Goal: Information Seeking & Learning: Learn about a topic

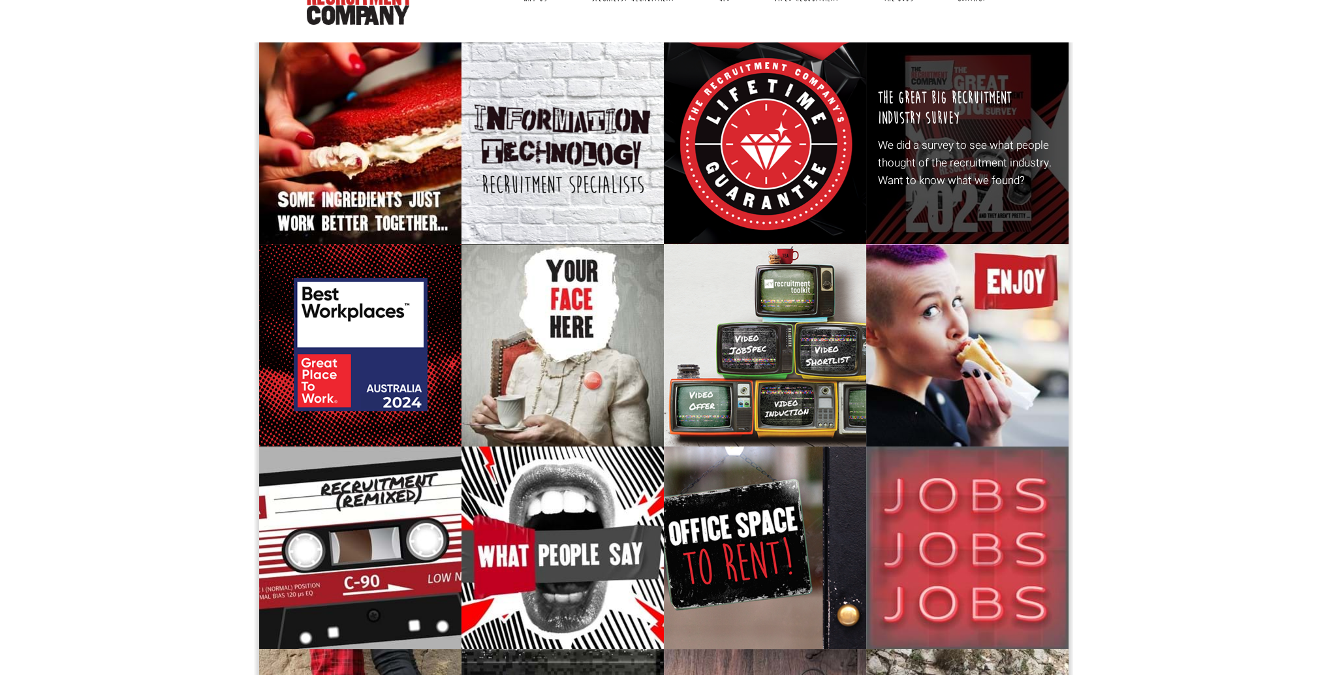
scroll to position [65, 0]
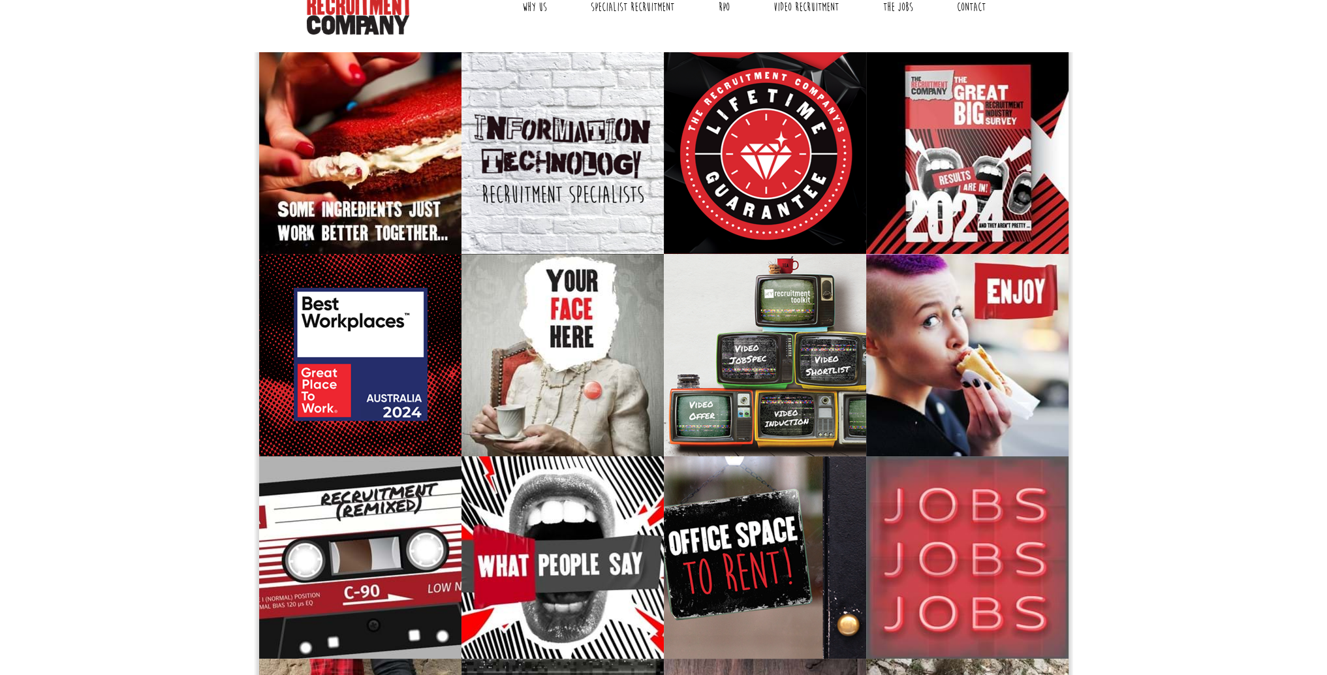
click at [928, 12] on ul "Why Us Reviews Awards Why contract through us? News & Blog Specialist Recruitme…" at bounding box center [754, 7] width 532 height 33
click at [885, 2] on link "The Jobs" at bounding box center [898, 7] width 50 height 33
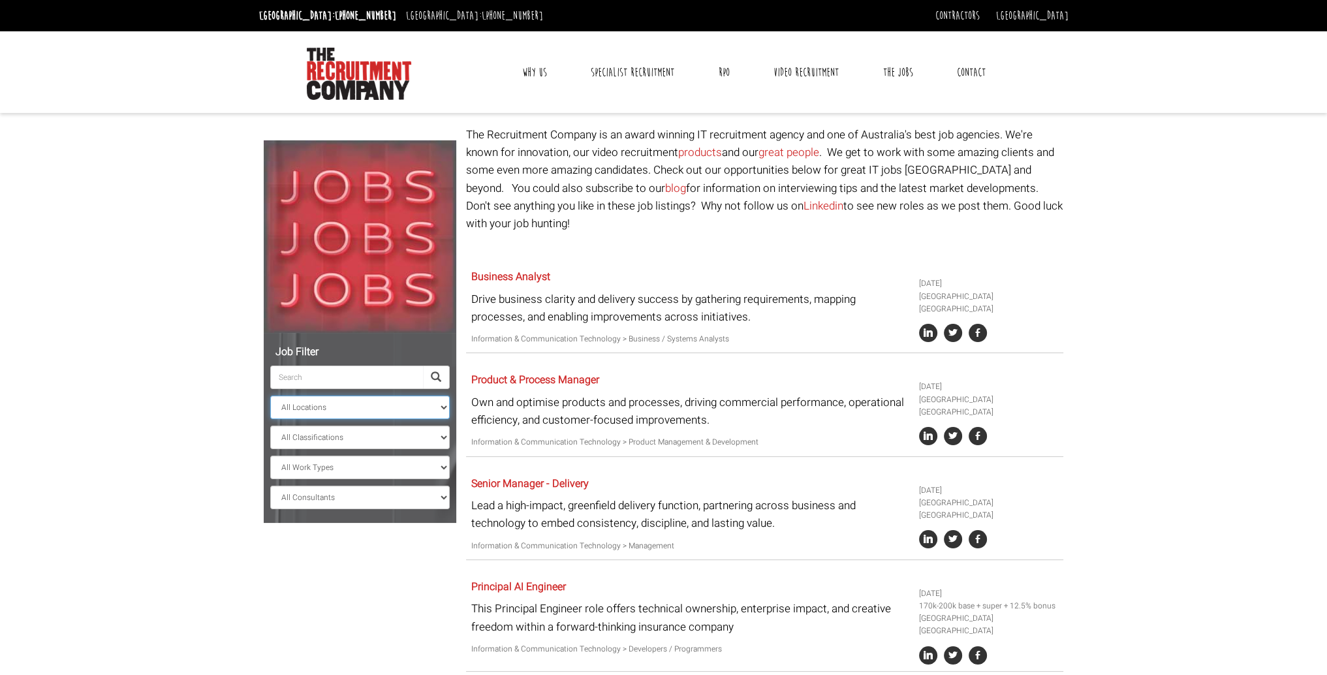
click at [311, 413] on select "All Locations [GEOGRAPHIC_DATA] [GEOGRAPHIC_DATA] [GEOGRAPHIC_DATA] [GEOGRAPHIC…" at bounding box center [360, 408] width 180 height 24
select select "[GEOGRAPHIC_DATA]"
click at [270, 396] on select "All Locations [GEOGRAPHIC_DATA] [GEOGRAPHIC_DATA] [GEOGRAPHIC_DATA] [GEOGRAPHIC…" at bounding box center [360, 408] width 180 height 24
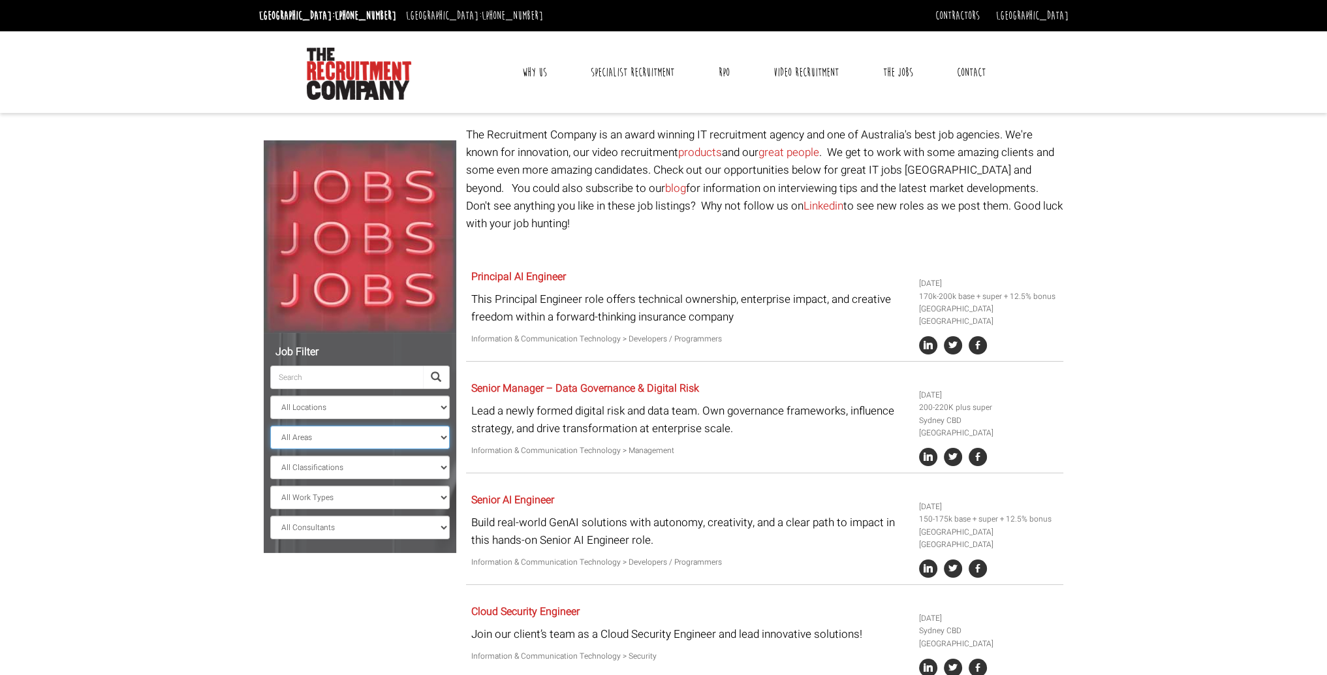
click at [324, 442] on select "All Areas [GEOGRAPHIC_DATA]" at bounding box center [360, 438] width 180 height 24
select select "[GEOGRAPHIC_DATA]"
click at [270, 426] on select "All Areas [GEOGRAPHIC_DATA]" at bounding box center [360, 438] width 180 height 24
click at [319, 472] on select "All Classifications Banking & Financial Services Information & Communication Te…" at bounding box center [360, 468] width 180 height 24
select select "Administration & Office Support"
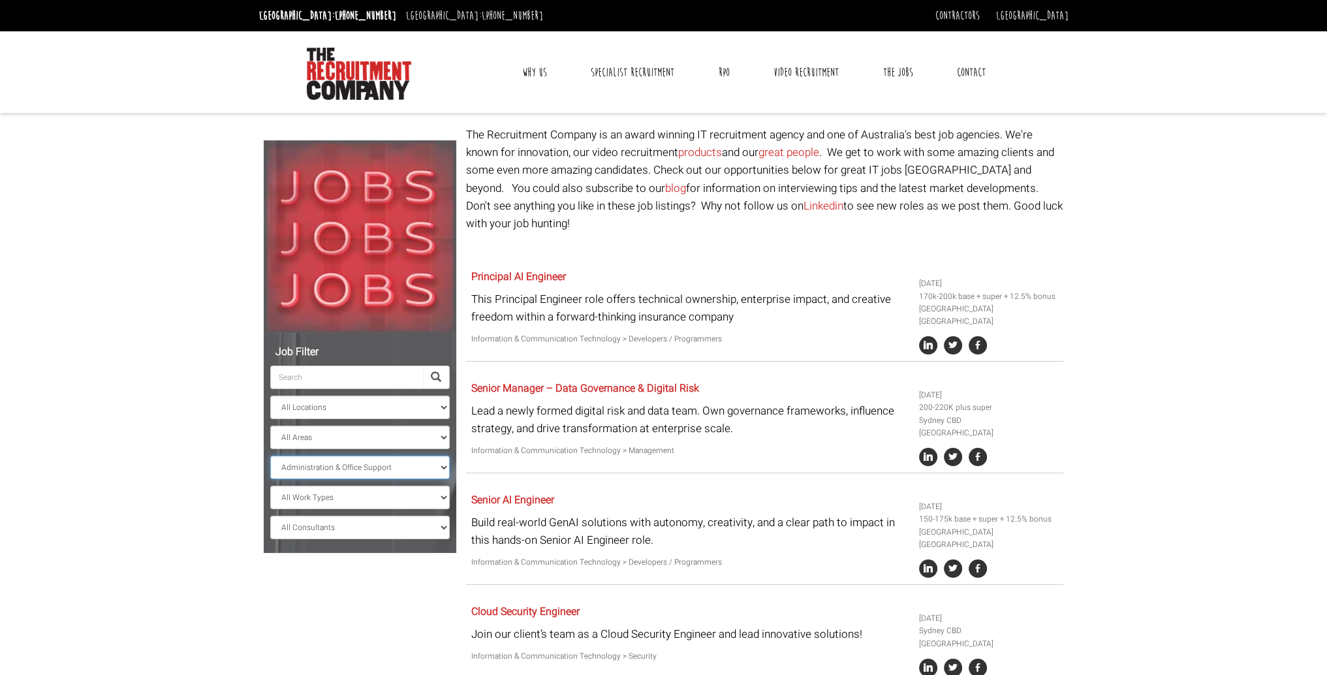
click at [270, 456] on select "All Classifications Banking & Financial Services Information & Communication Te…" at bounding box center [360, 468] width 180 height 24
select select "? string:[GEOGRAPHIC_DATA] ?"
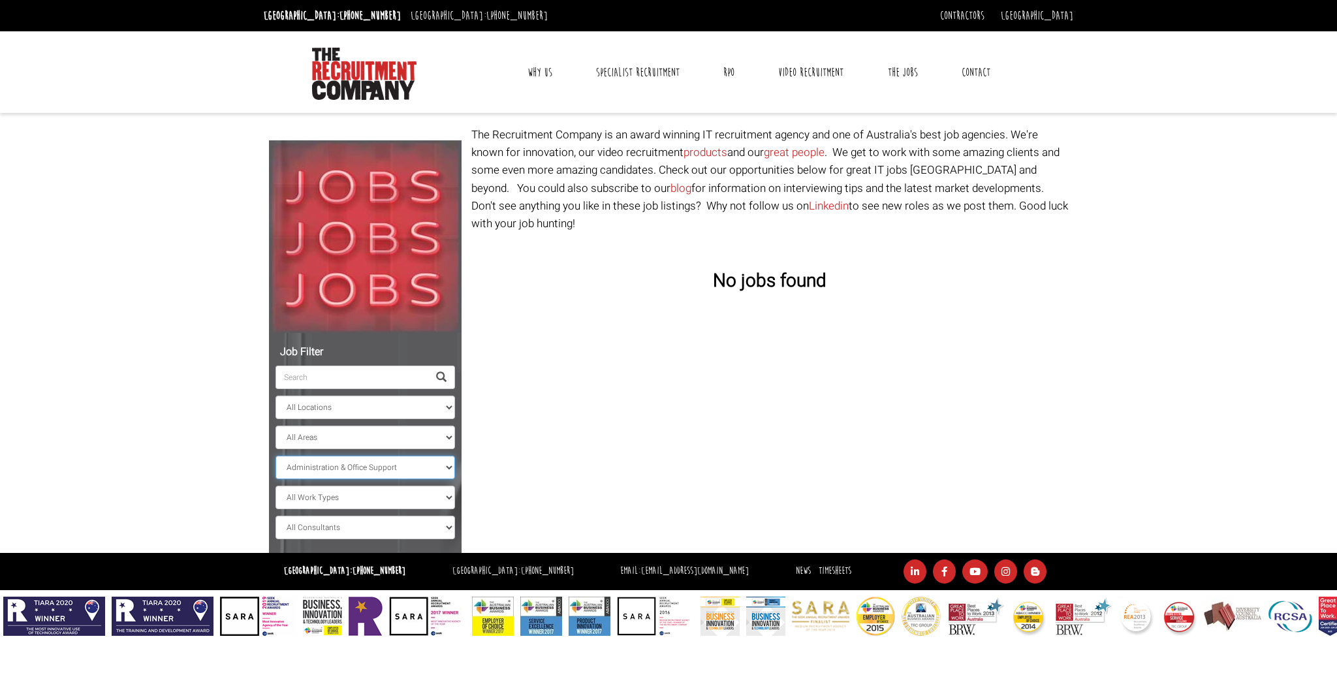
click at [304, 472] on select "All Classifications Banking & Financial Services Information & Communication Te…" at bounding box center [366, 468] width 180 height 24
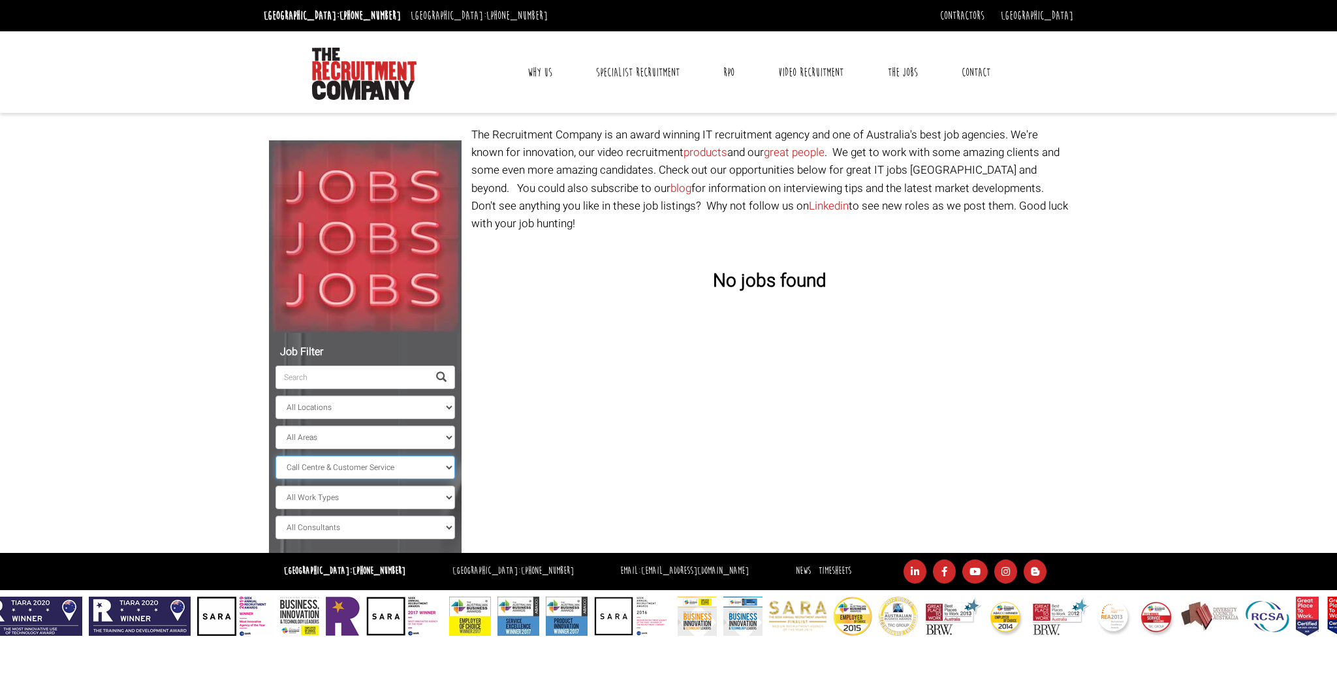
click at [276, 456] on select "All Classifications Banking & Financial Services Information & Communication Te…" at bounding box center [366, 468] width 180 height 24
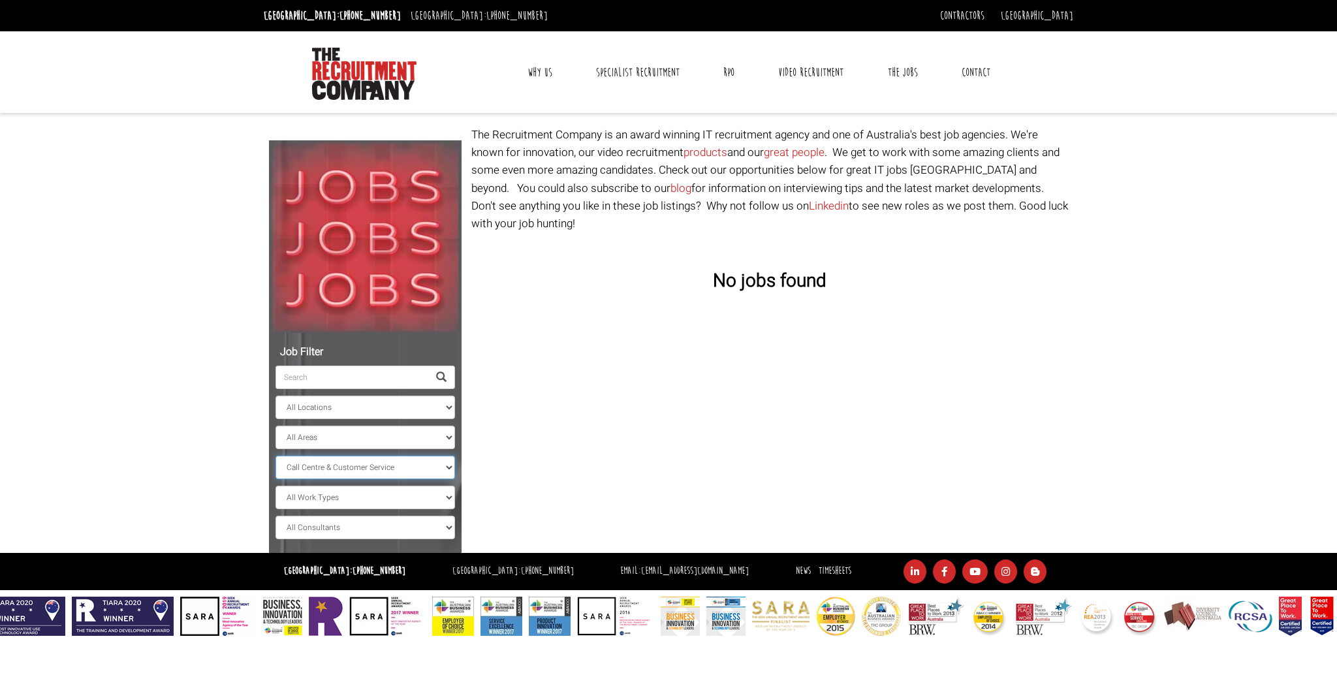
click at [347, 463] on select "All Classifications Banking & Financial Services Information & Communication Te…" at bounding box center [366, 468] width 180 height 24
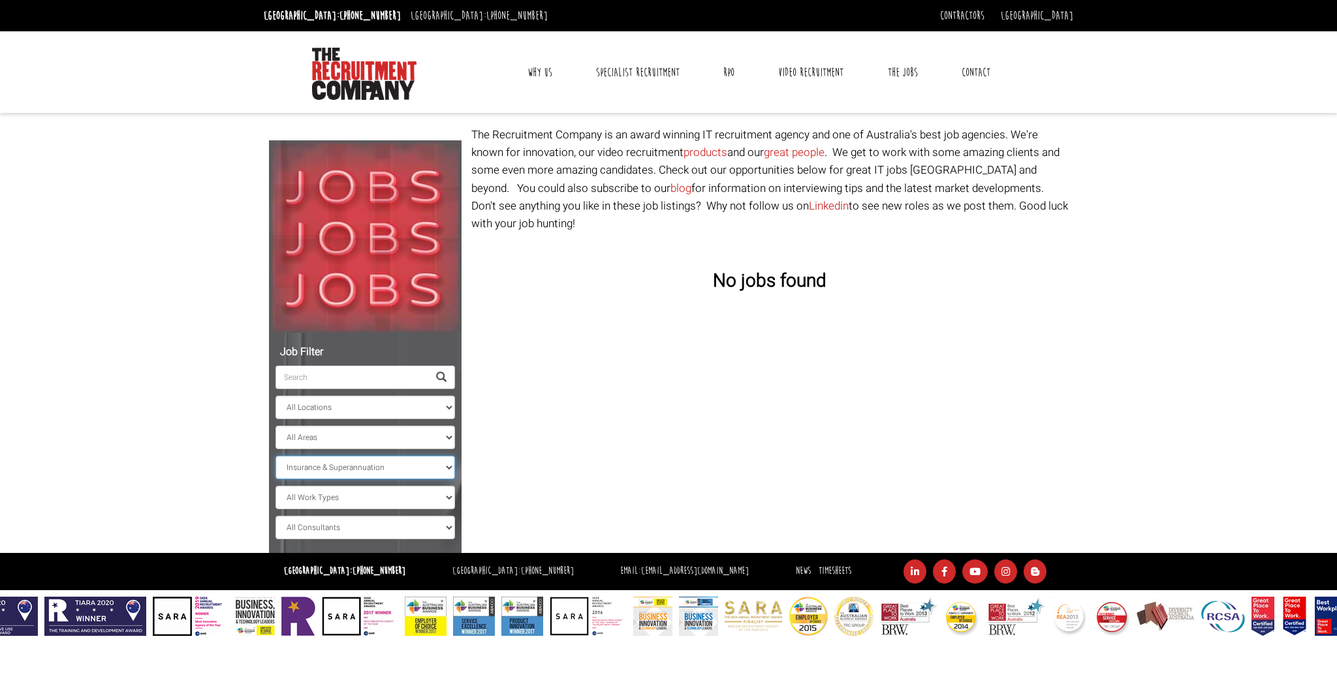
click at [276, 456] on select "All Classifications Banking & Financial Services Information & Communication Te…" at bounding box center [366, 468] width 180 height 24
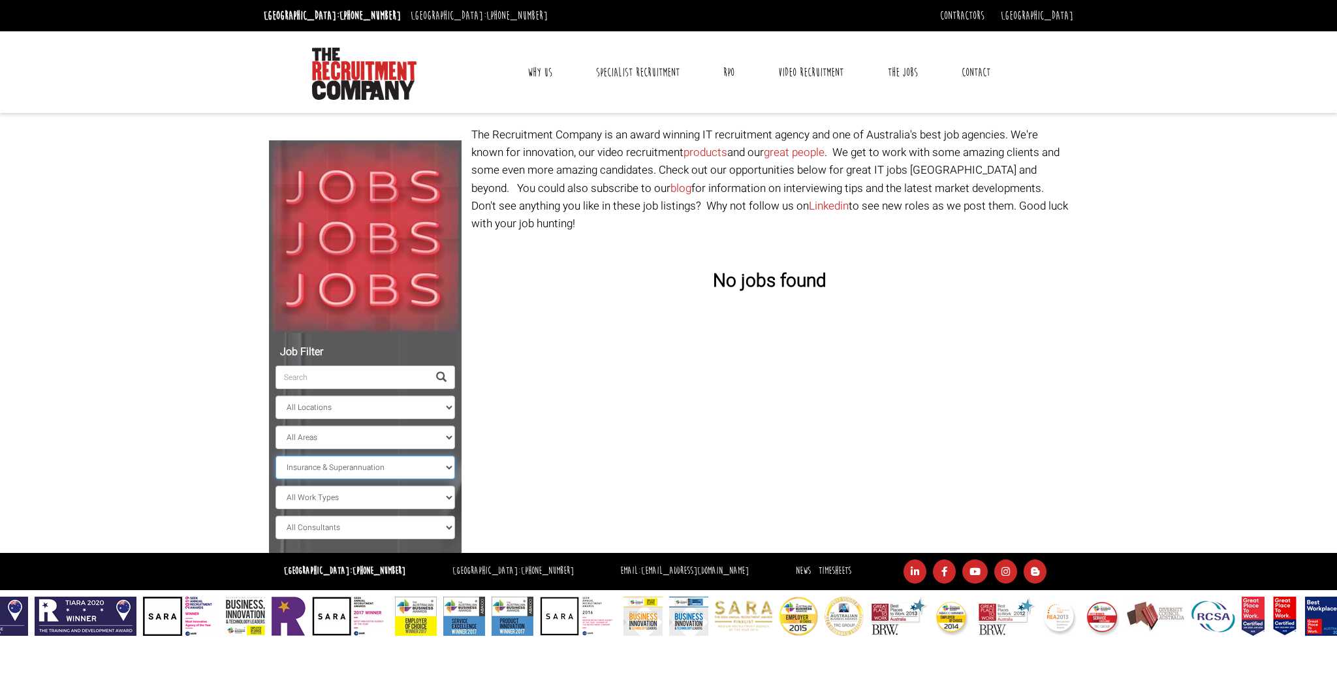
click at [347, 469] on select "All Classifications Banking & Financial Services Information & Communication Te…" at bounding box center [366, 468] width 180 height 24
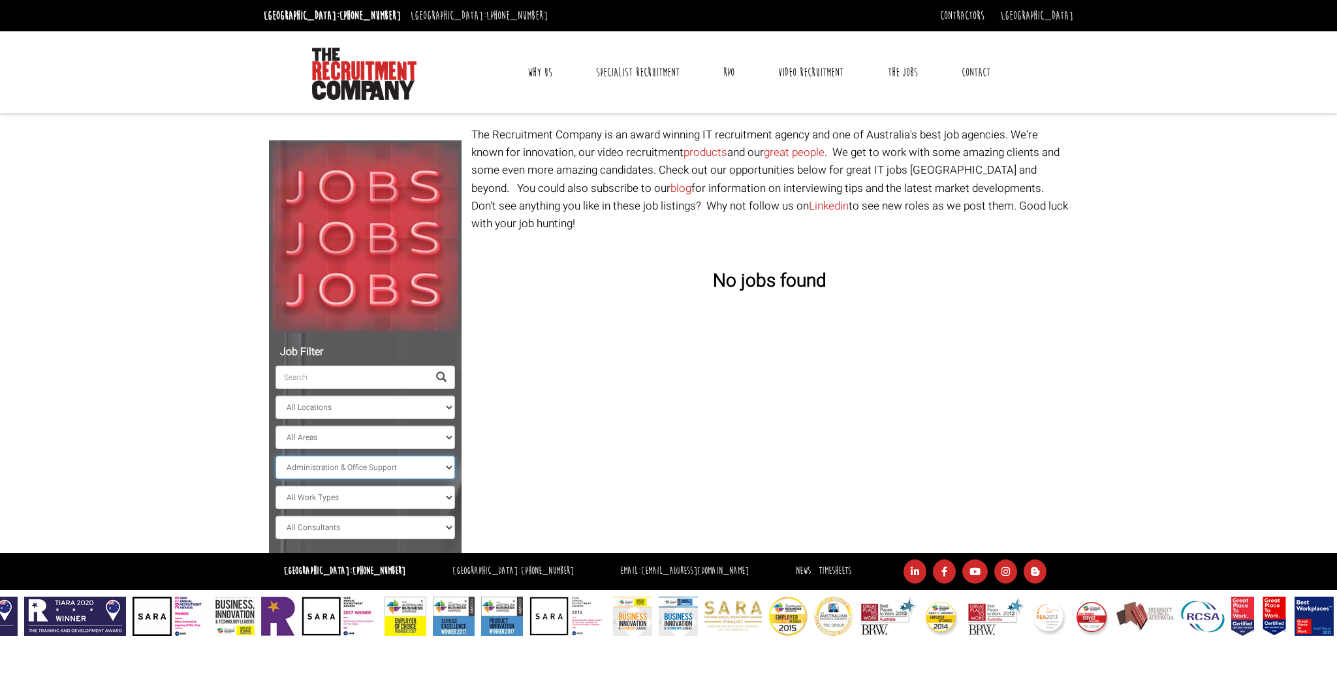
click at [276, 456] on select "All Classifications Banking & Financial Services Information & Communication Te…" at bounding box center [366, 468] width 180 height 24
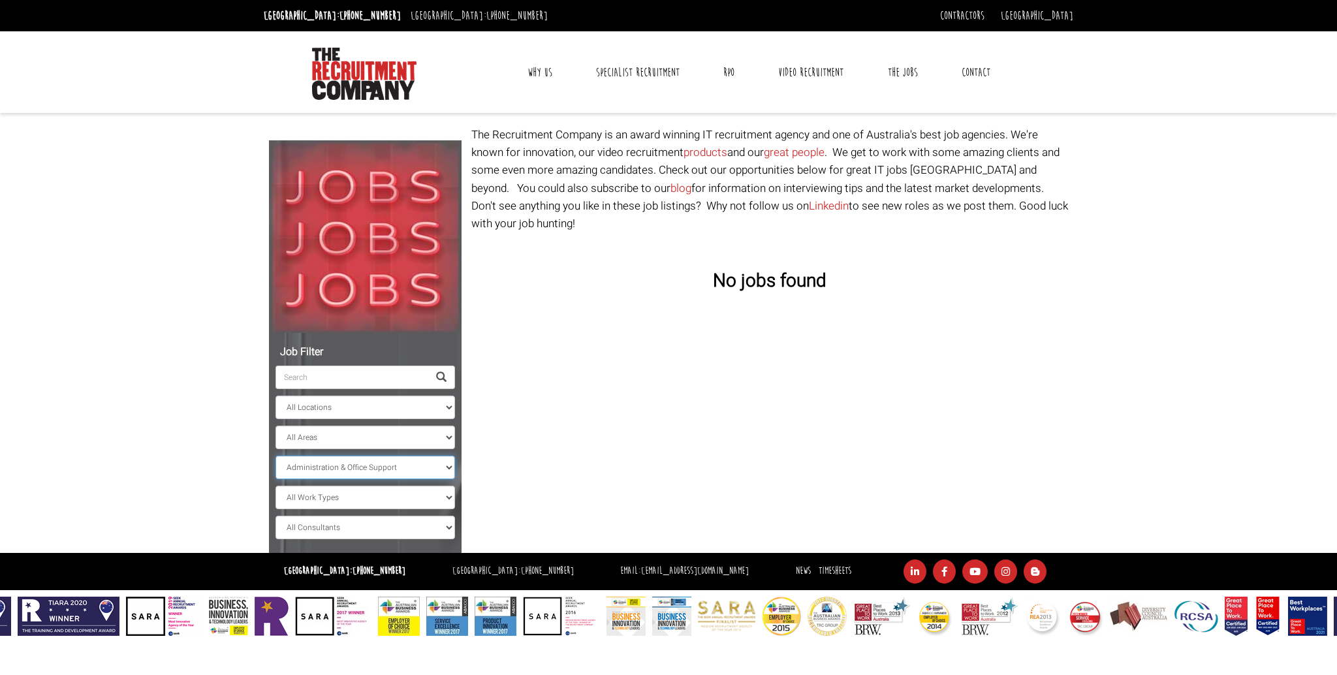
click at [351, 457] on select "All Classifications Banking & Financial Services Information & Communication Te…" at bounding box center [366, 468] width 180 height 24
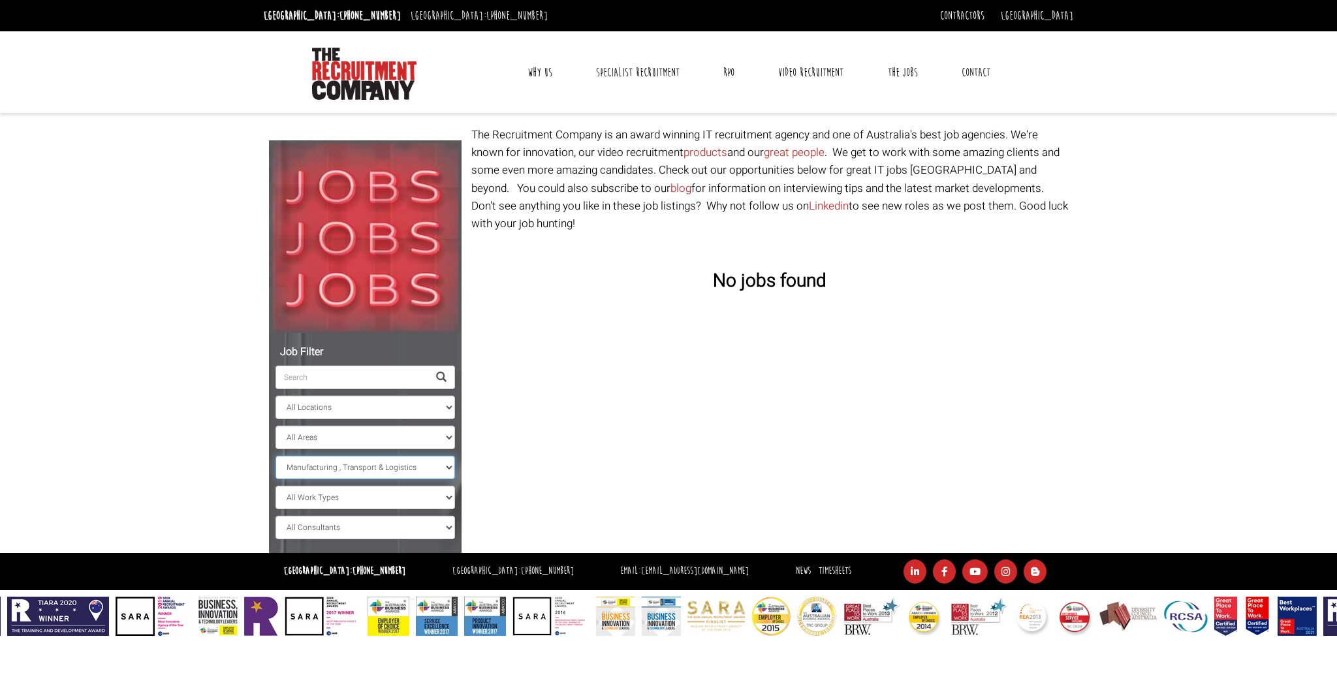
click at [276, 456] on select "All Classifications Banking & Financial Services Information & Communication Te…" at bounding box center [366, 468] width 180 height 24
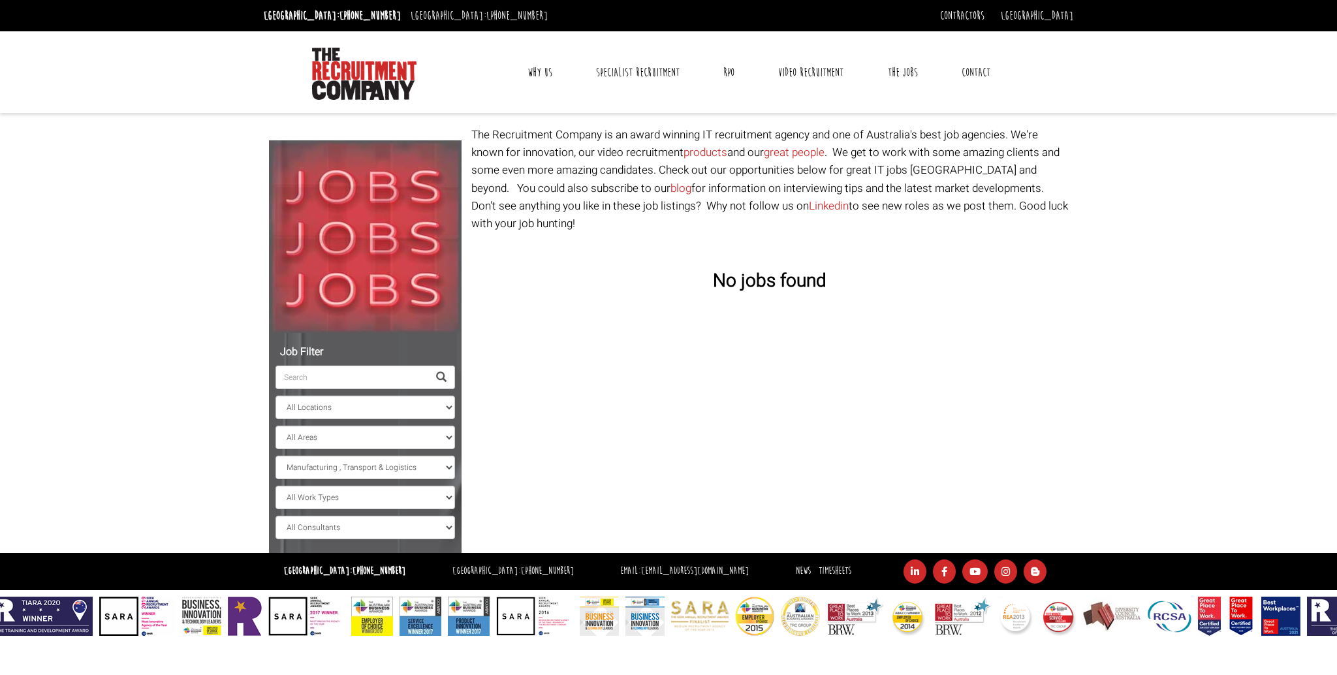
click at [452, 381] on span at bounding box center [441, 378] width 27 height 24
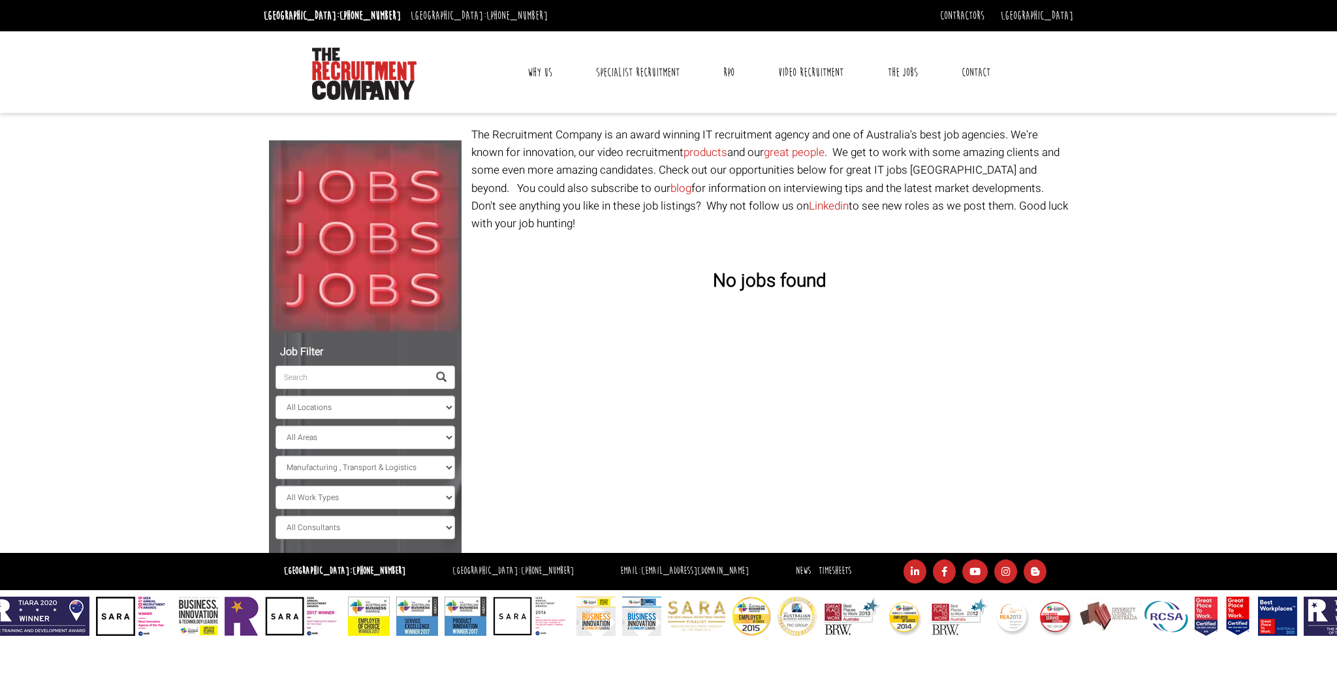
click at [442, 374] on span at bounding box center [441, 377] width 10 height 10
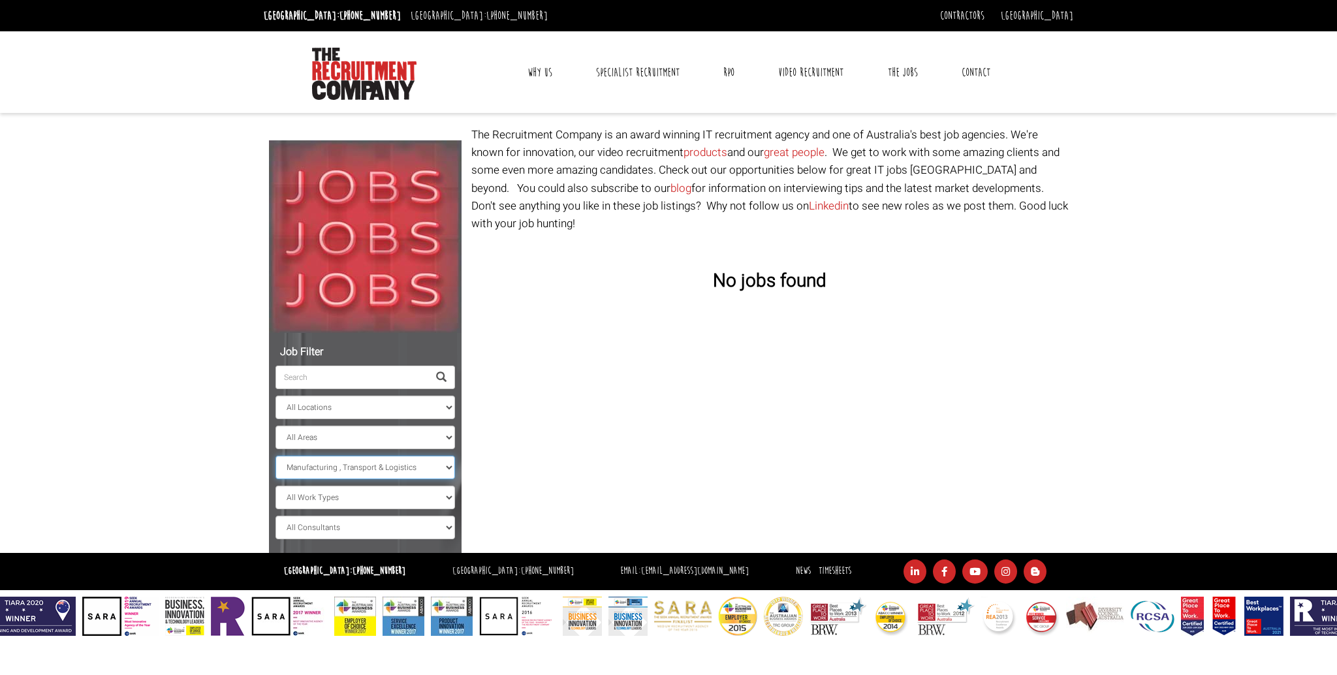
click at [384, 463] on select "All Classifications Banking & Financial Services Information & Communication Te…" at bounding box center [366, 468] width 180 height 24
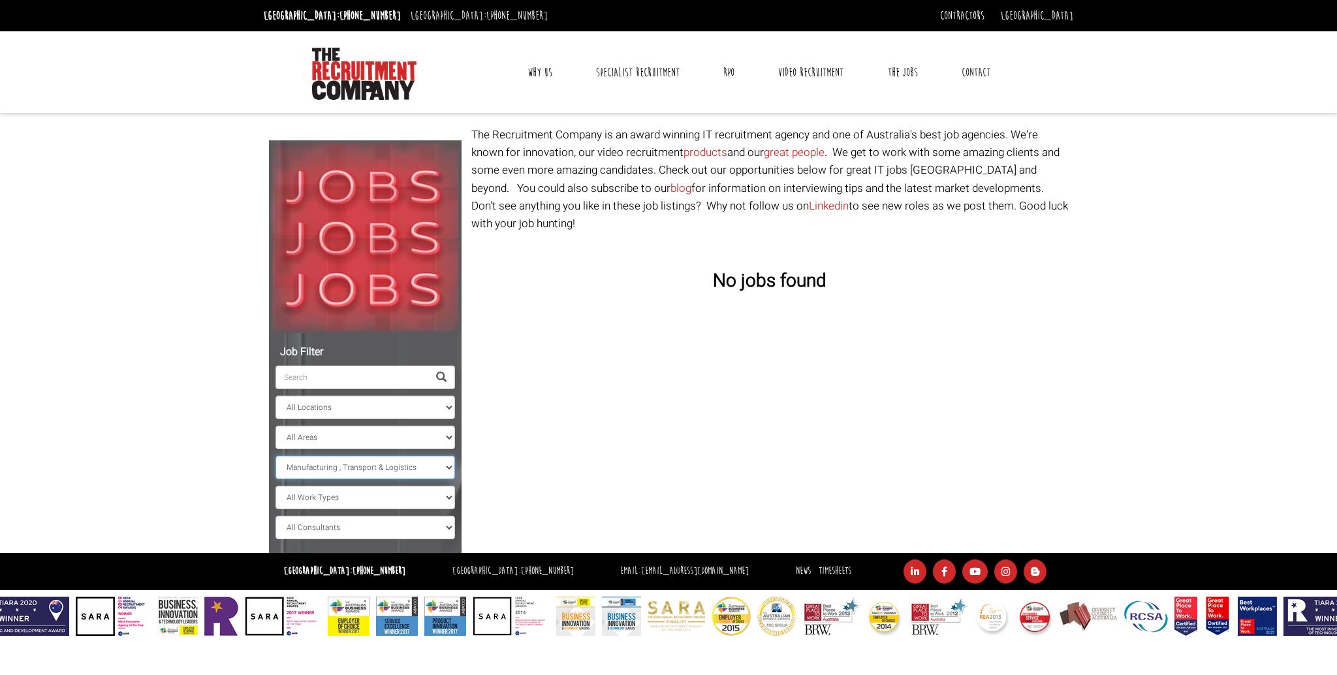
select select "Design & Architecture"
click at [276, 456] on select "All Classifications Banking & Financial Services Information & Communication Te…" at bounding box center [366, 468] width 180 height 24
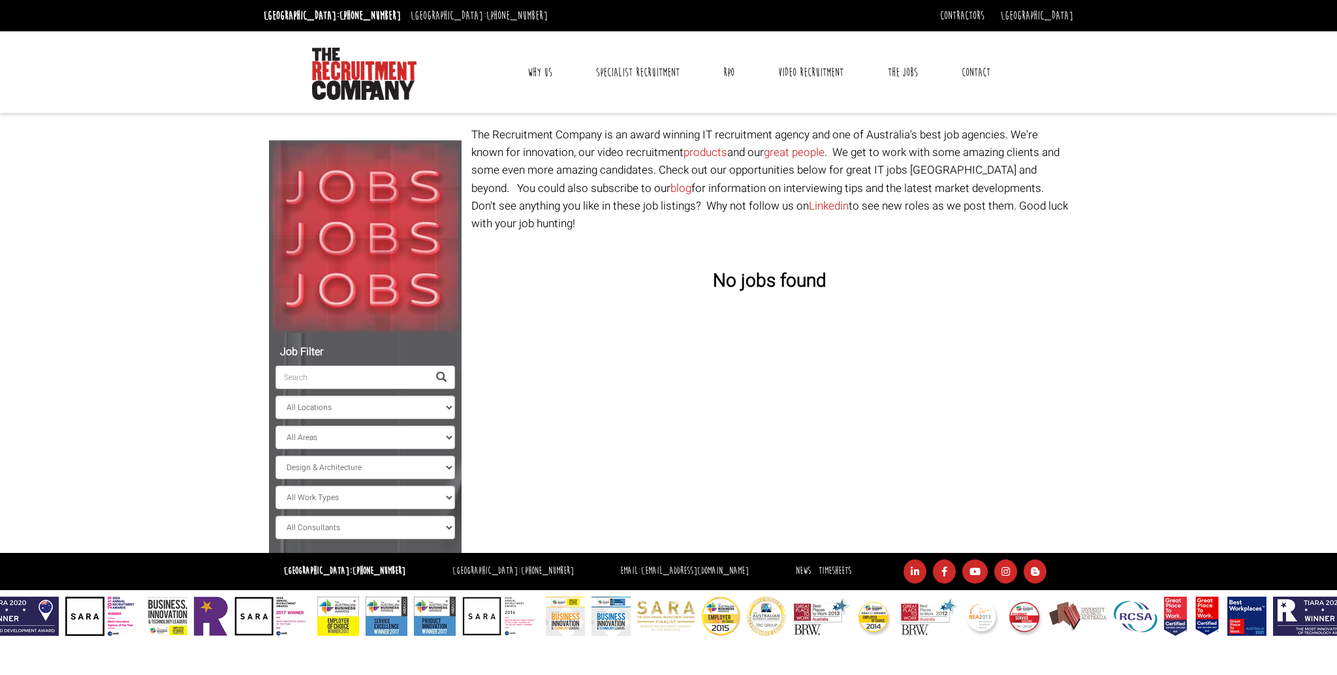
click at [366, 454] on ul "All Locations [GEOGRAPHIC_DATA] [GEOGRAPHIC_DATA] [GEOGRAPHIC_DATA] [GEOGRAPHIC…" at bounding box center [366, 439] width 180 height 200
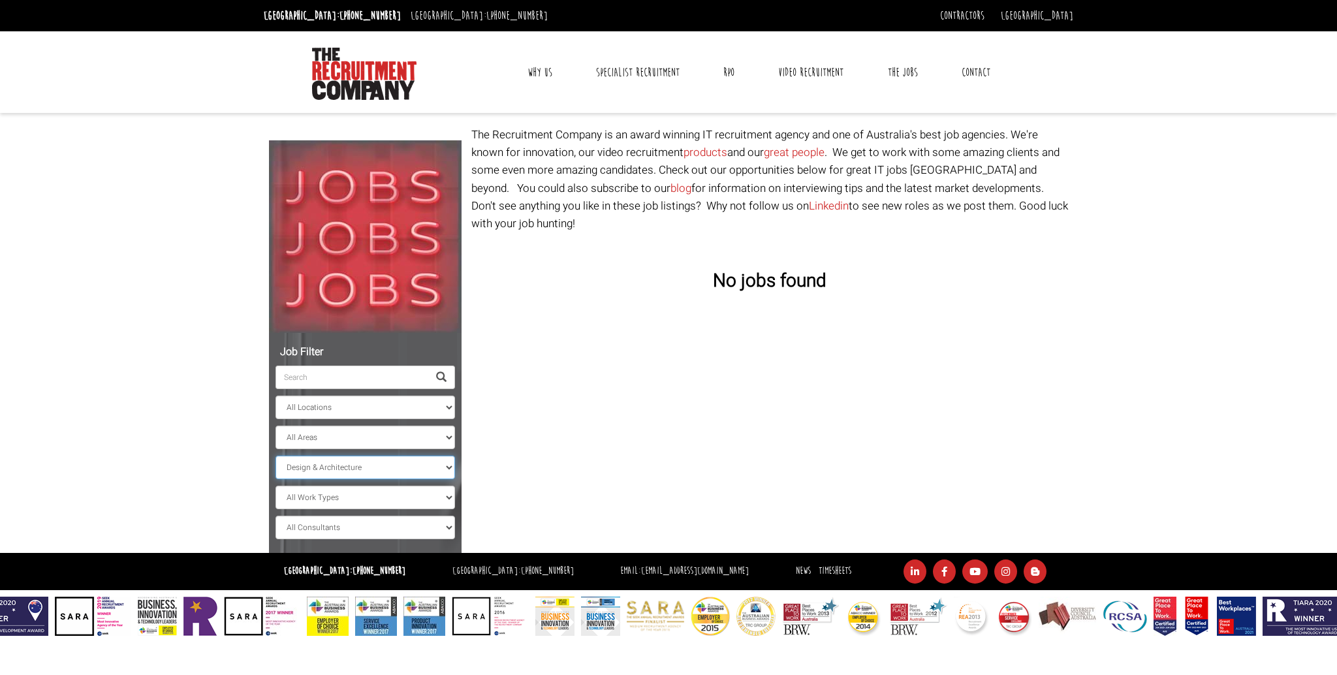
drag, startPoint x: 367, startPoint y: 465, endPoint x: 368, endPoint y: 456, distance: 9.9
click at [367, 465] on select "All Classifications Banking & Financial Services Information & Communication Te…" at bounding box center [366, 468] width 180 height 24
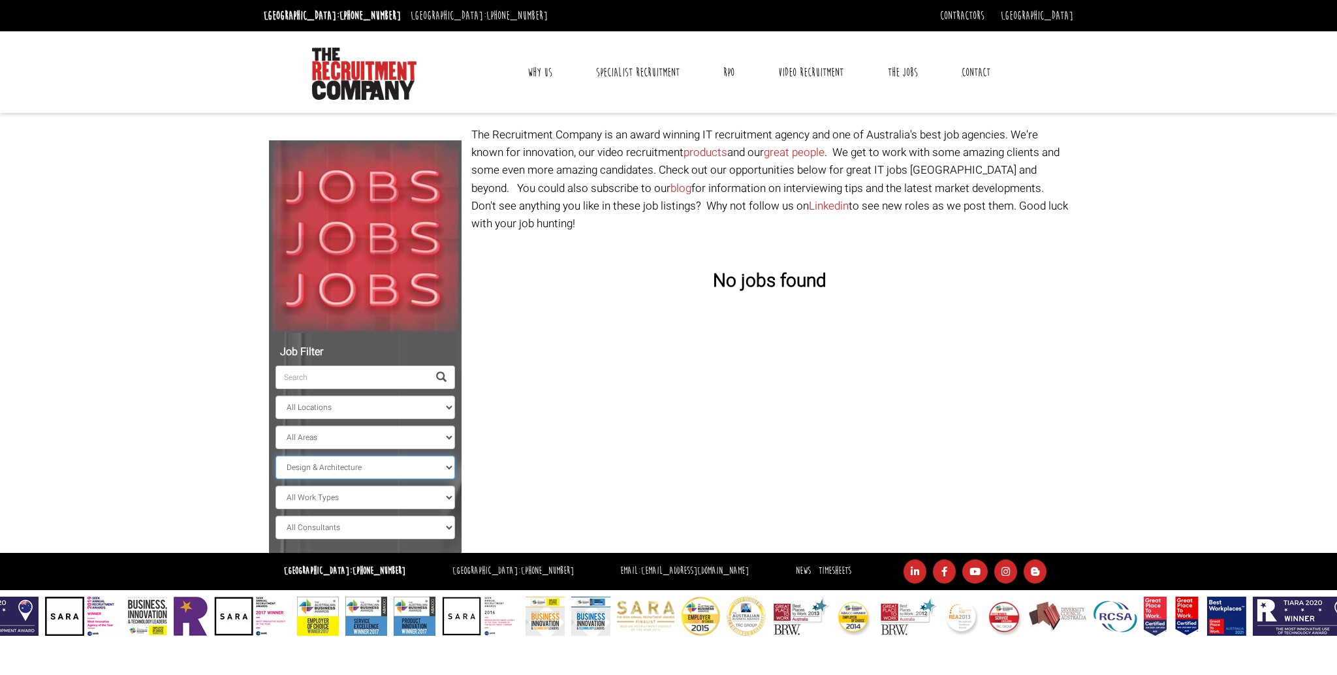
select select
click at [276, 456] on select "All Classifications Banking & Financial Services Information & Communication Te…" at bounding box center [366, 468] width 180 height 24
select select "New South Wales"
